Goal: Task Accomplishment & Management: Use online tool/utility

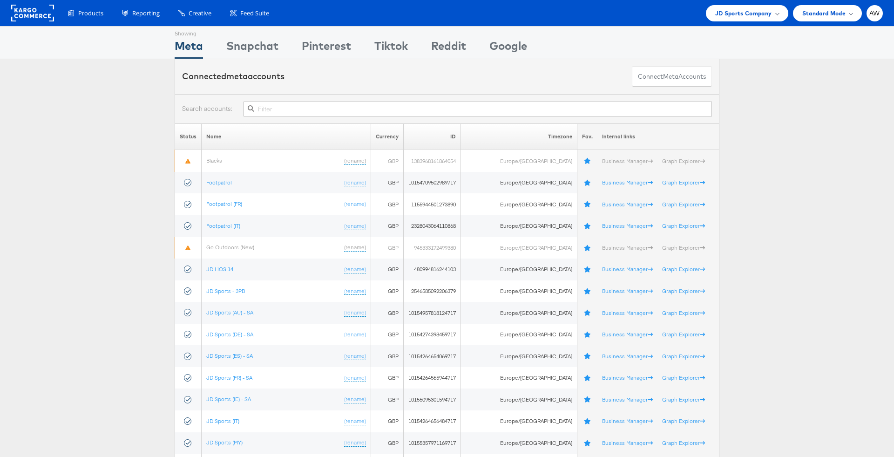
click at [485, 107] on input "text" at bounding box center [478, 109] width 469 height 15
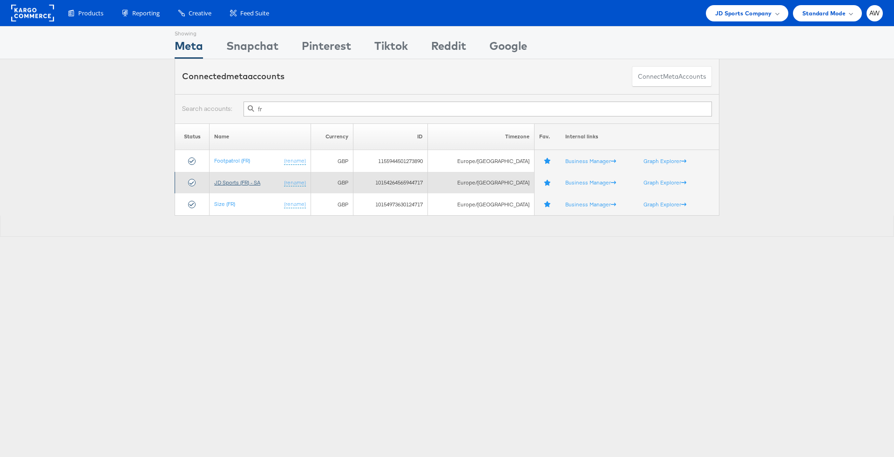
type input "fr"
click at [254, 179] on link "JD Sports (FR) - SA" at bounding box center [237, 182] width 46 height 7
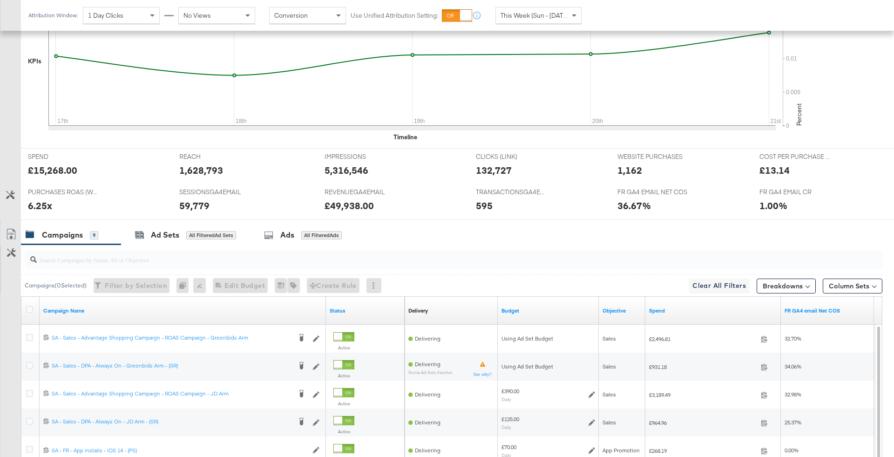
scroll to position [449, 0]
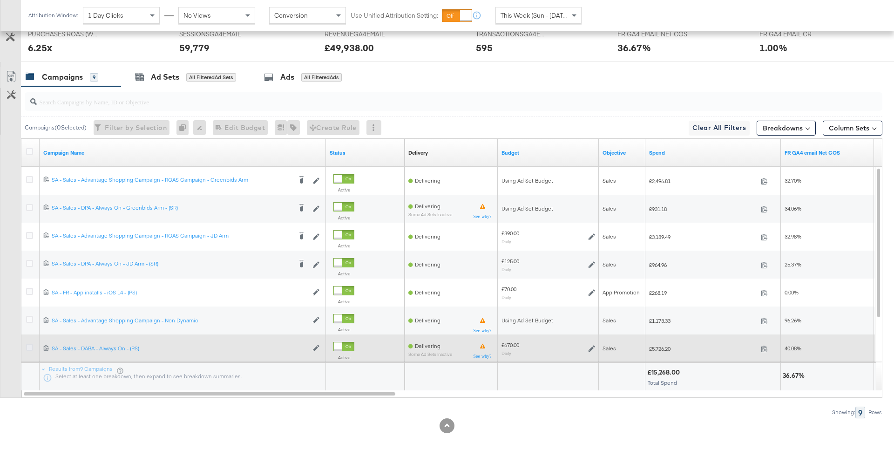
click at [30, 348] on icon at bounding box center [29, 347] width 7 height 7
click at [0, 0] on input "checkbox" at bounding box center [0, 0] width 0 height 0
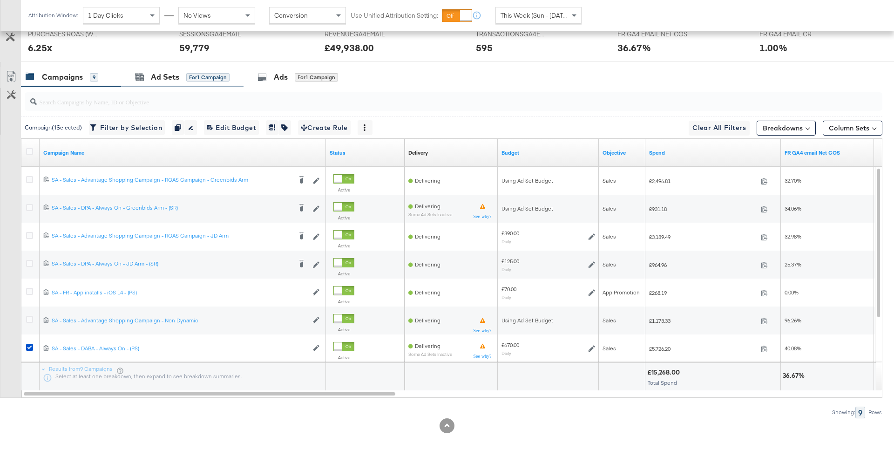
click at [209, 67] on div "Ad Sets for 1 Campaign" at bounding box center [182, 77] width 123 height 20
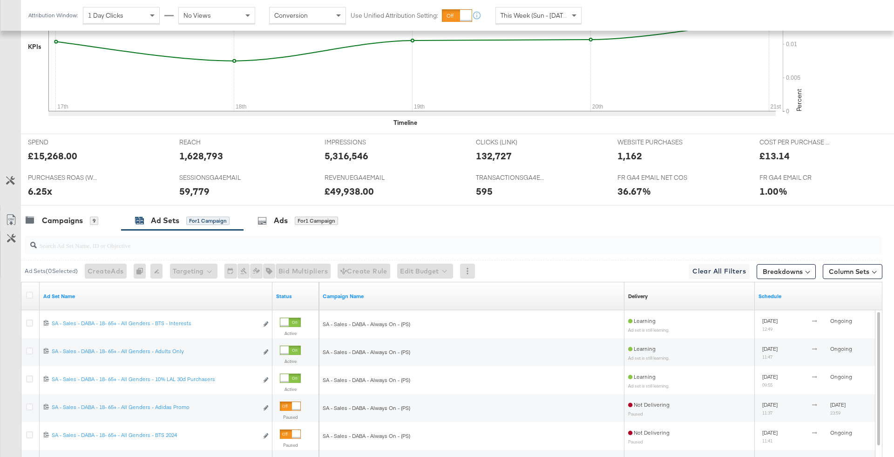
scroll to position [362, 0]
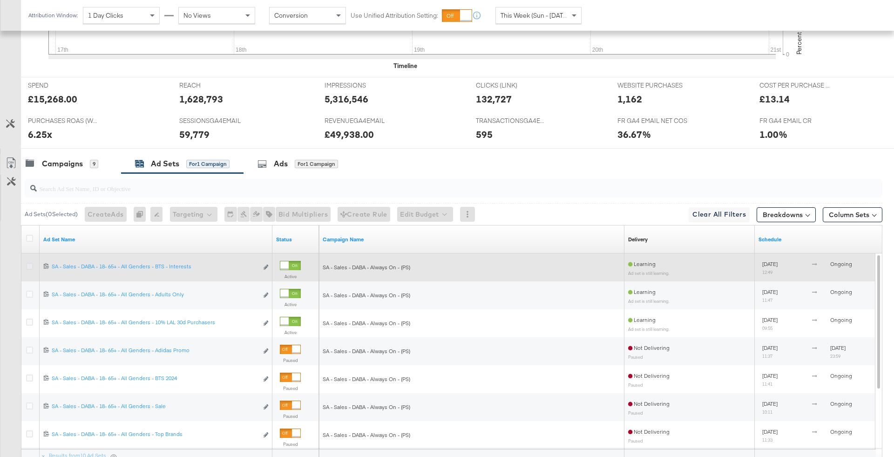
click at [26, 264] on icon at bounding box center [29, 266] width 7 height 7
click at [0, 0] on input "checkbox" at bounding box center [0, 0] width 0 height 0
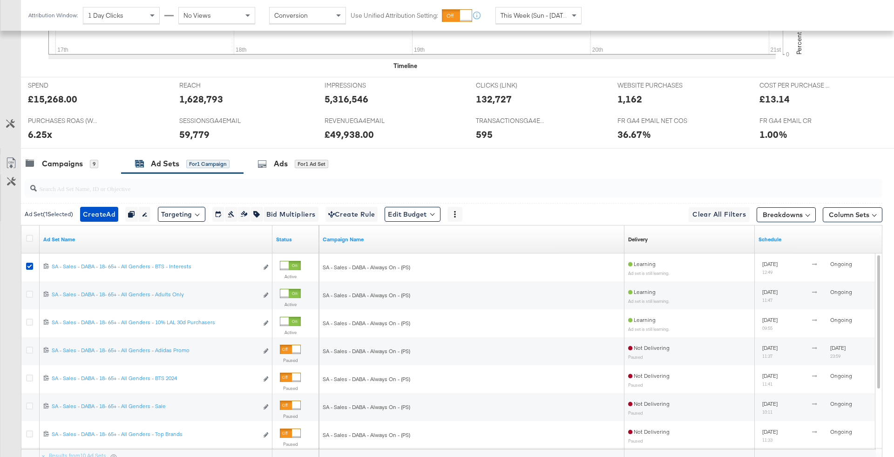
click at [305, 176] on input "search" at bounding box center [420, 185] width 767 height 18
click at [300, 163] on div "for 1 Ad Set" at bounding box center [312, 164] width 34 height 8
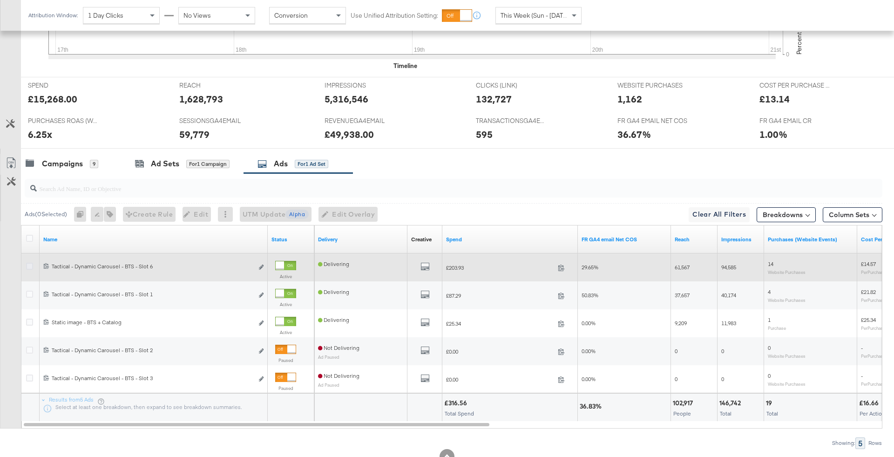
click at [28, 264] on icon at bounding box center [29, 266] width 7 height 7
click at [0, 0] on input "checkbox" at bounding box center [0, 0] width 0 height 0
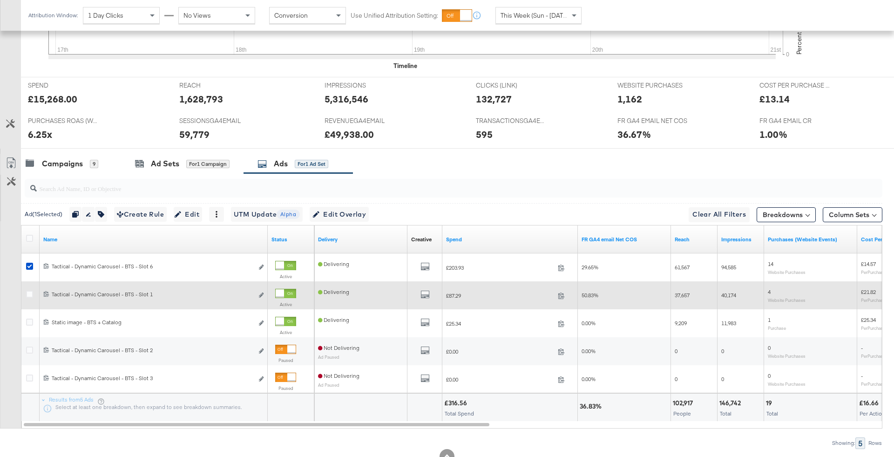
click at [286, 292] on div at bounding box center [285, 293] width 21 height 9
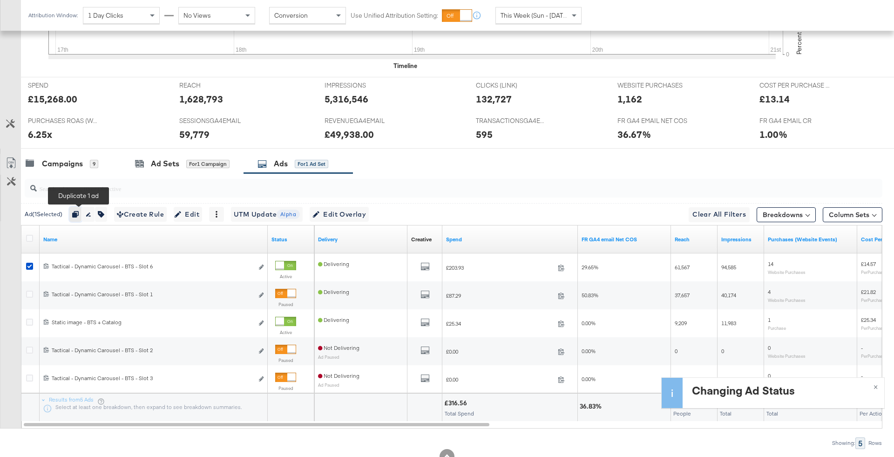
click at [76, 211] on icon "button" at bounding box center [75, 214] width 7 height 7
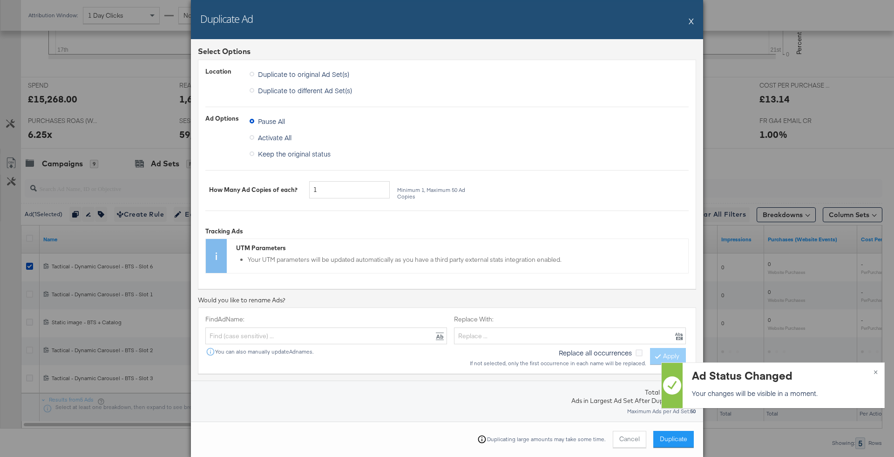
scroll to position [155, 0]
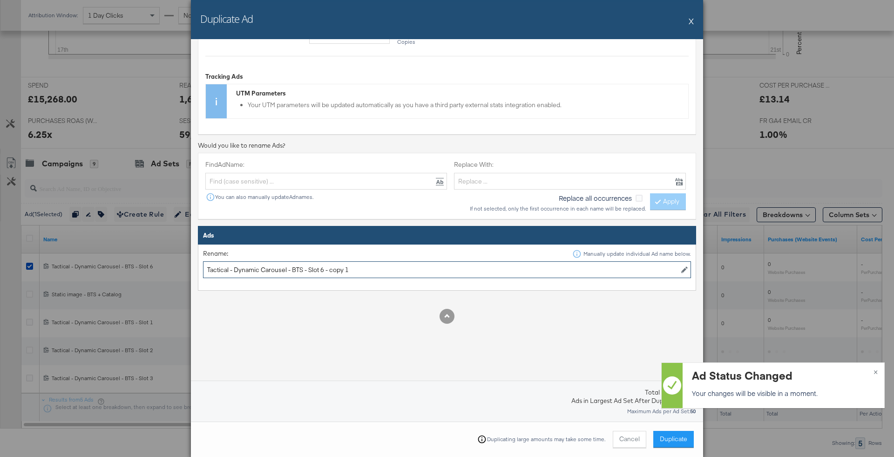
drag, startPoint x: 305, startPoint y: 268, endPoint x: 480, endPoint y: 267, distance: 175.1
click at [478, 268] on input "Tactical - Dynamic Carousel - BTS - Slot 6 - copy 1" at bounding box center [447, 269] width 488 height 17
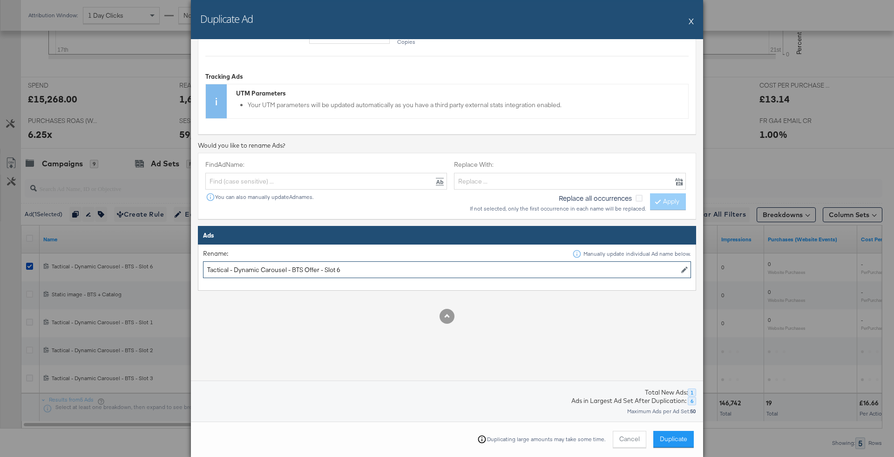
type input "Tactical - Dynamic Carousel - BTS Offer - Slot 6"
click at [583, 366] on div "Select Options Location Duplicate to original Ad Set(s) Duplicate to different …" at bounding box center [447, 230] width 512 height 382
click at [656, 435] on button "Duplicate" at bounding box center [674, 439] width 41 height 17
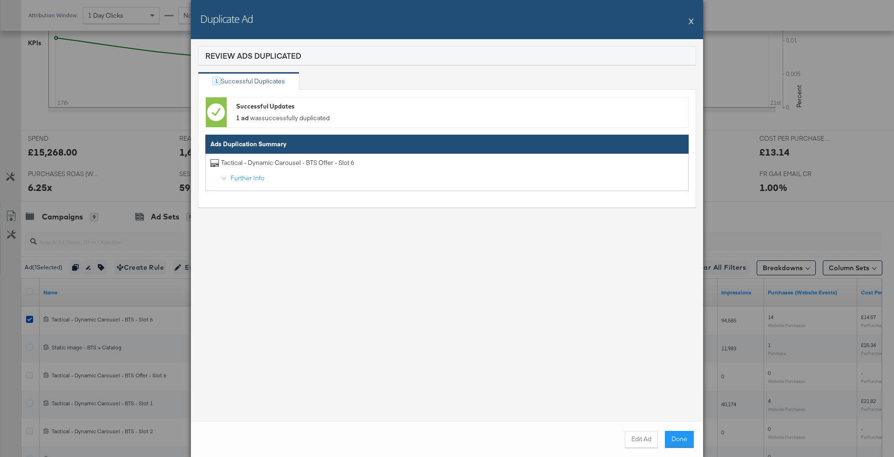
scroll to position [362, 0]
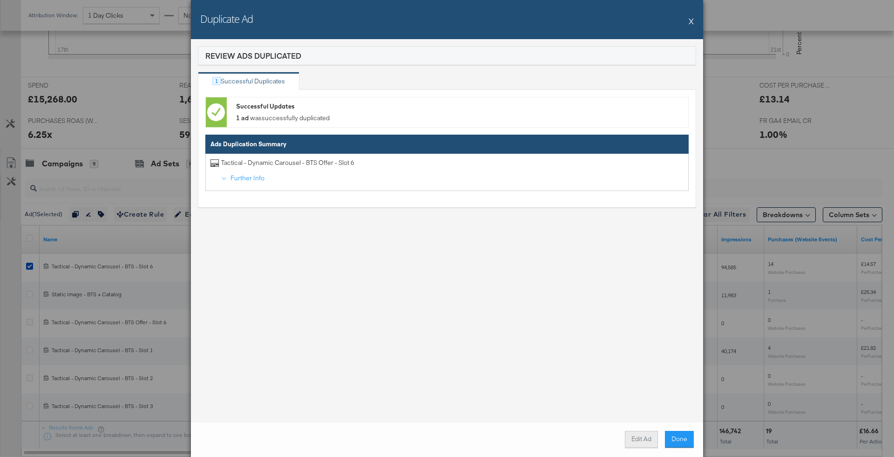
click at [633, 437] on button "Edit Ad" at bounding box center [641, 439] width 33 height 17
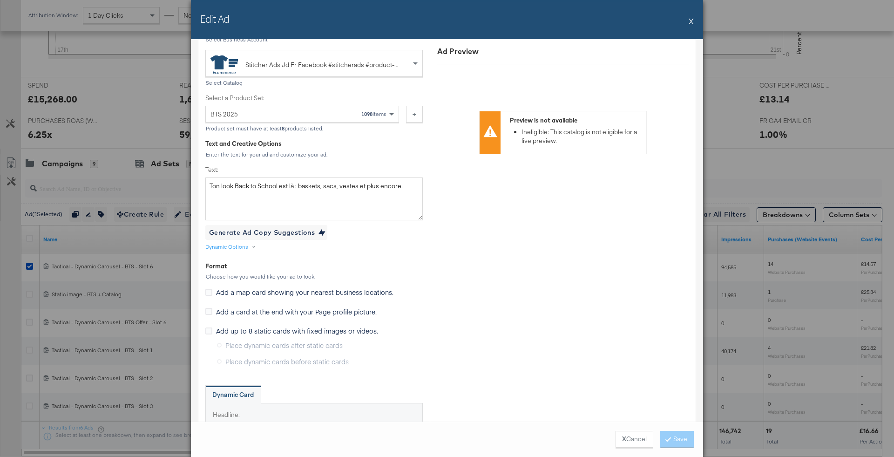
scroll to position [351, 0]
click at [327, 199] on textarea "Ton look Back to School est là : baskets, sacs, vestes et plus encore." at bounding box center [314, 200] width 218 height 43
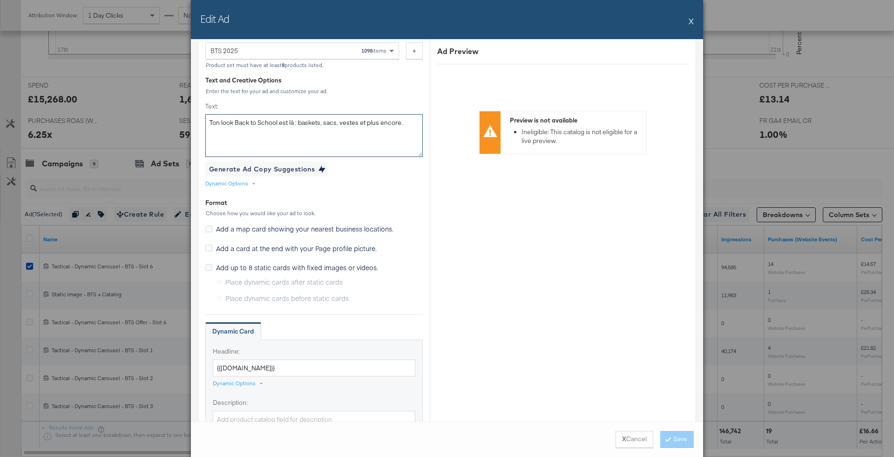
scroll to position [390, 0]
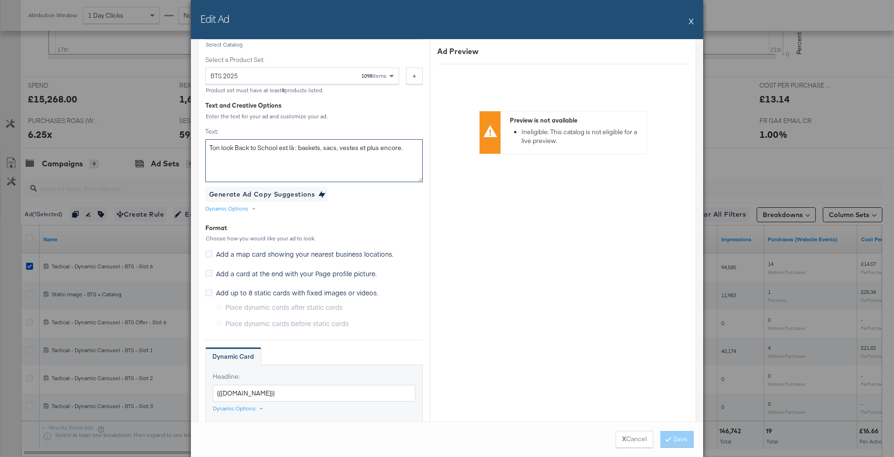
click at [360, 150] on textarea "Ton look Back to School est là : baskets, sacs, vestes et plus encore." at bounding box center [314, 160] width 218 height 43
paste textarea "La rentrée approche ? Prépare-toi avec nos essentiels à prix réduits. Profite v…"
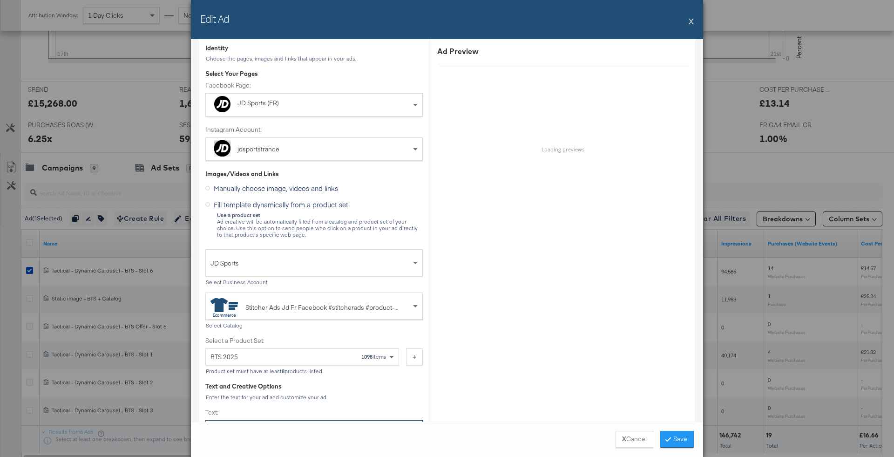
scroll to position [140, 0]
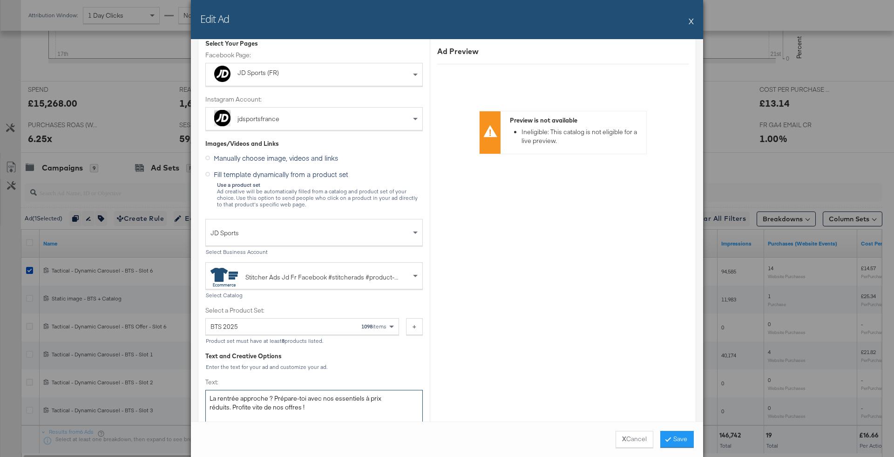
type textarea "La rentrée approche ? Prépare-toi avec nos essentiels à prix réduits. Profite v…"
click at [310, 325] on div "BTS 2025 1098 items" at bounding box center [299, 327] width 177 height 16
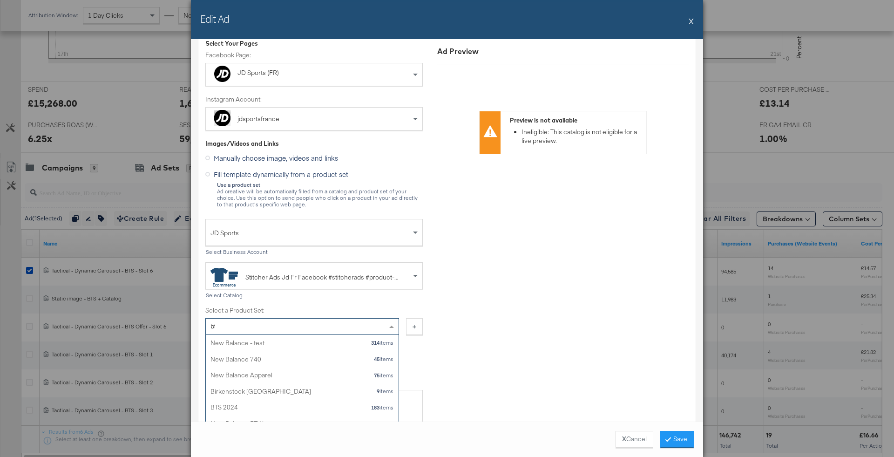
scroll to position [0, 0]
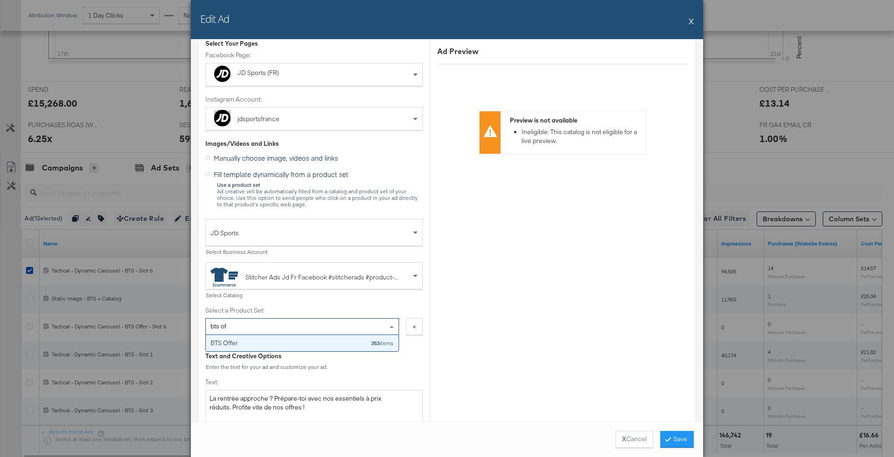
type input "bts off"
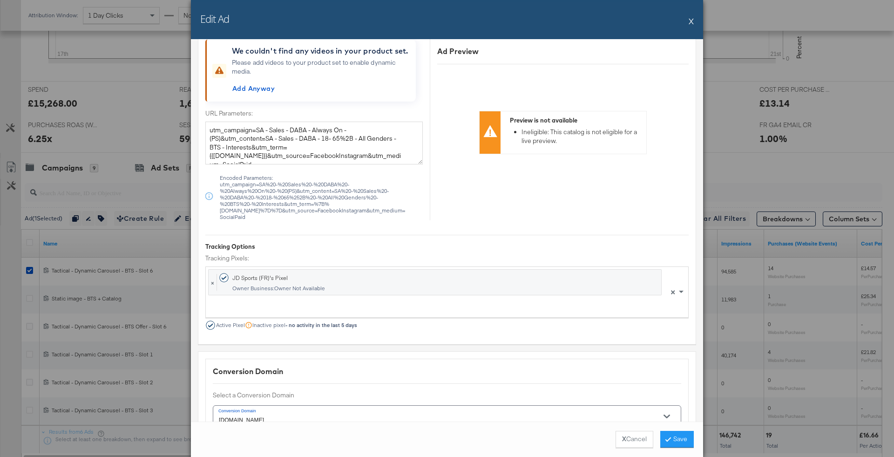
scroll to position [1249, 0]
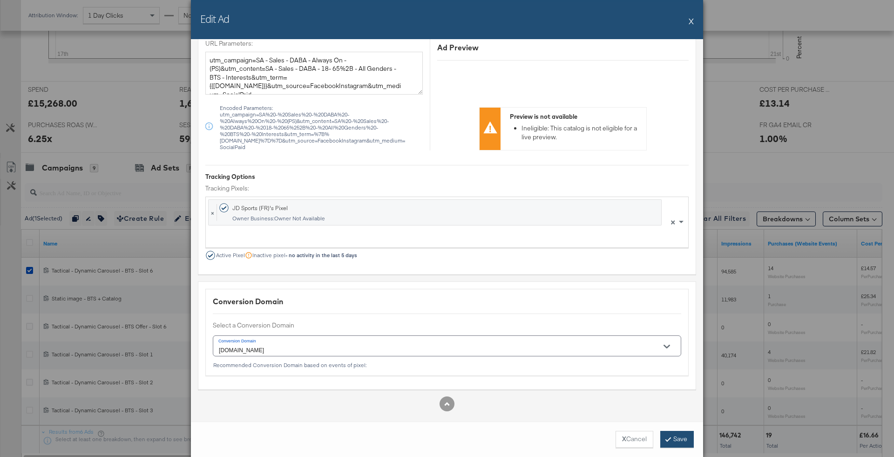
click at [674, 442] on button "Save" at bounding box center [678, 439] width 34 height 17
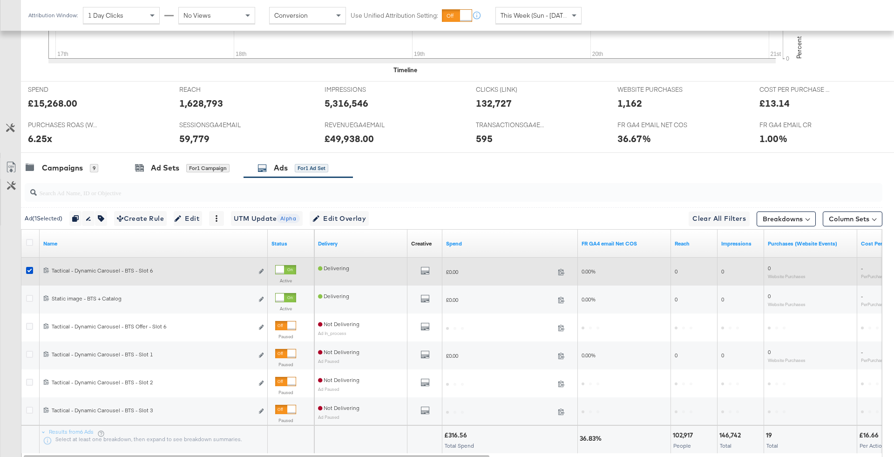
click at [28, 263] on div at bounding box center [30, 271] width 17 height 17
click at [29, 267] on icon at bounding box center [29, 270] width 7 height 7
click at [0, 0] on input "checkbox" at bounding box center [0, 0] width 0 height 0
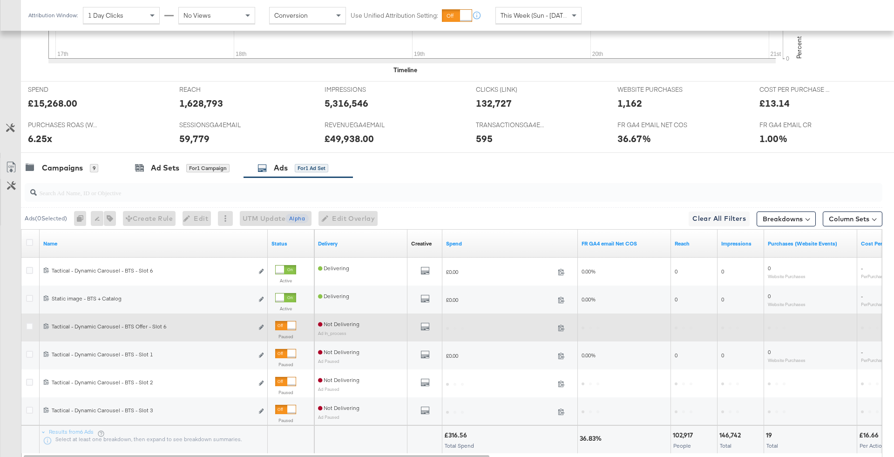
click at [293, 321] on div at bounding box center [291, 325] width 8 height 8
